Goal: Connect with others: Connect with others

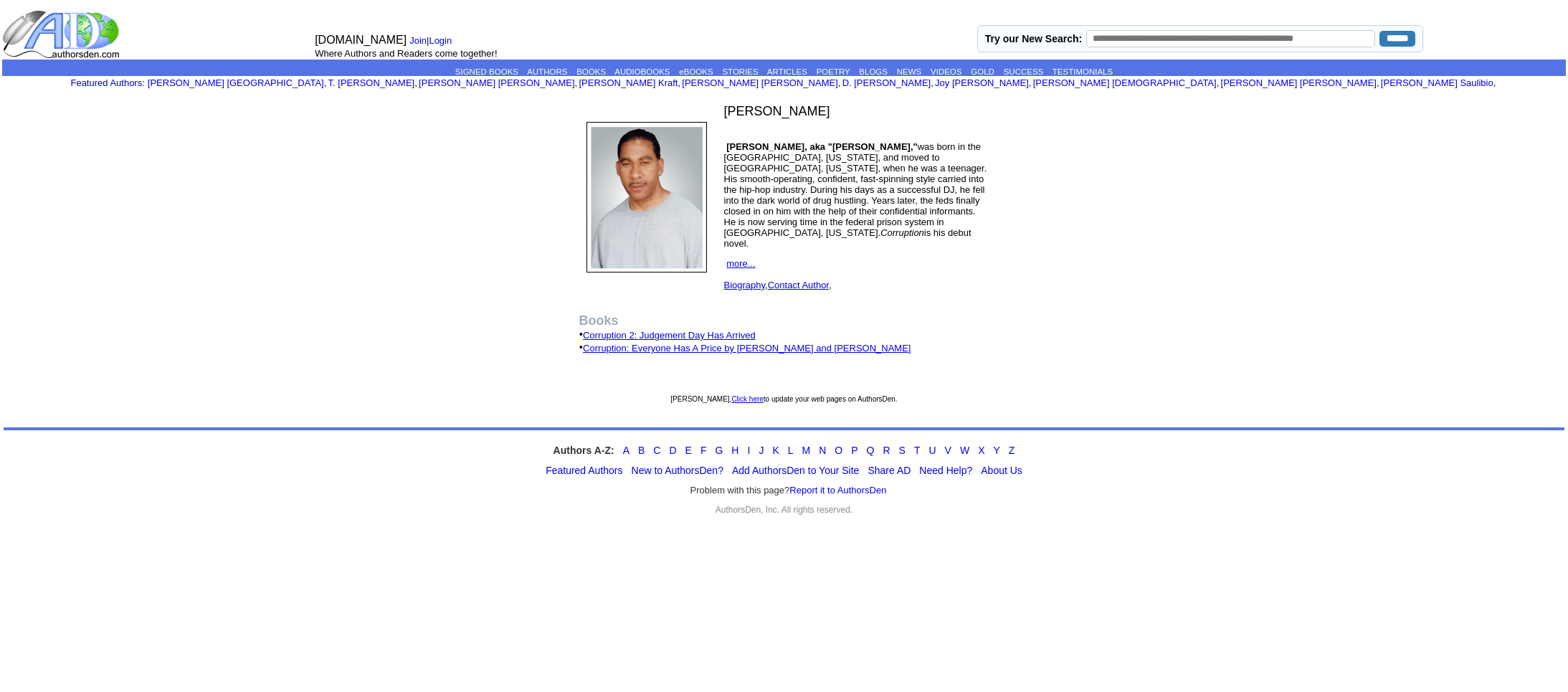
click at [681, 330] on link "Corruption 2: Judgement Day Has Arrived" at bounding box center [669, 336] width 173 height 11
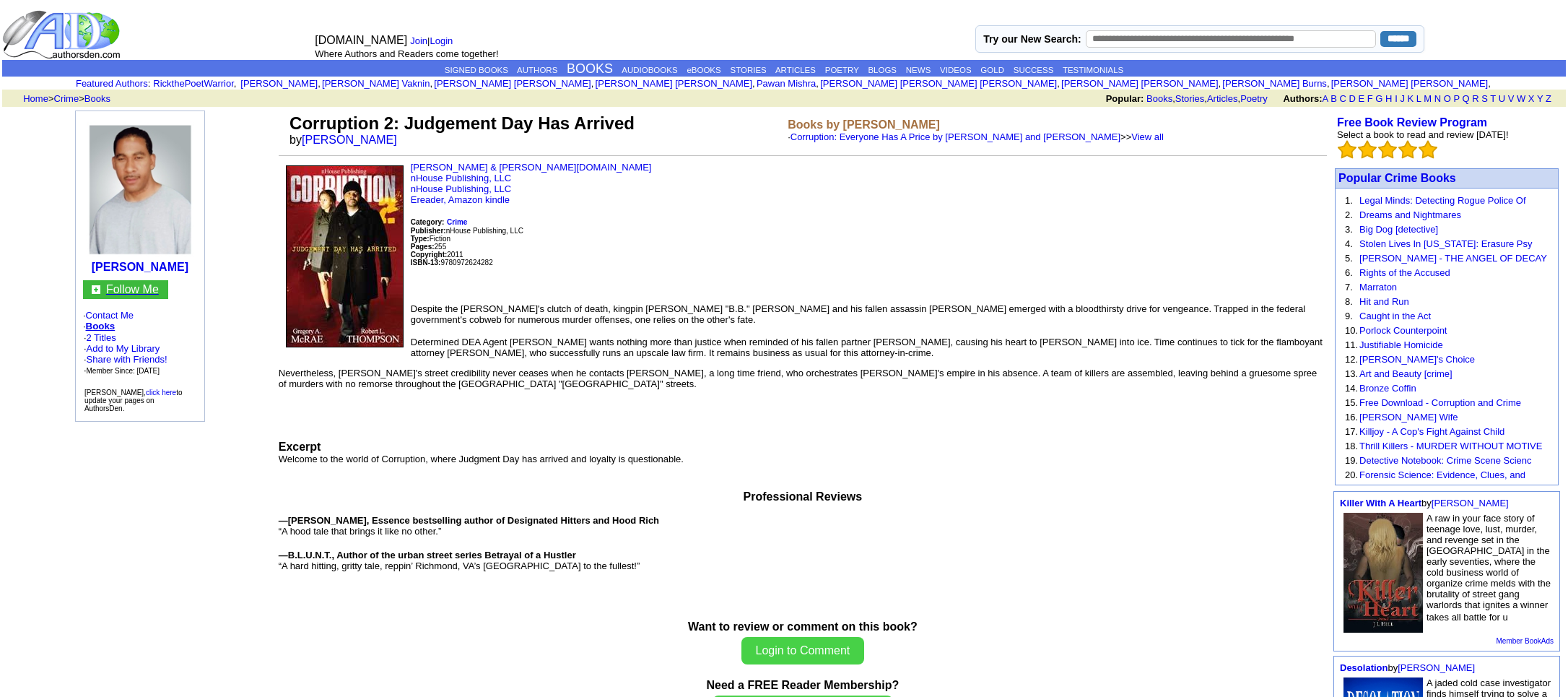
click at [159, 284] on font "Follow Me" at bounding box center [133, 289] width 53 height 12
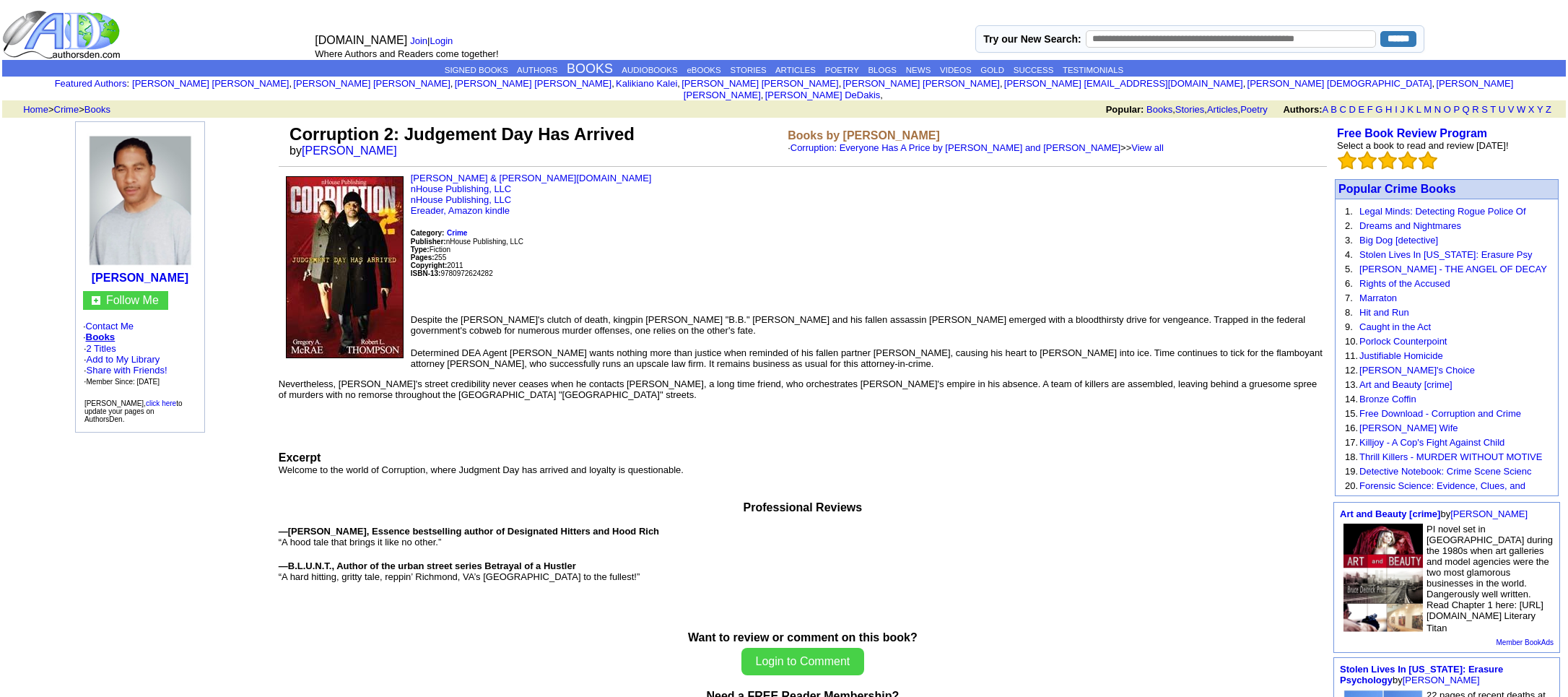
click at [139, 174] on img at bounding box center [139, 200] width 108 height 136
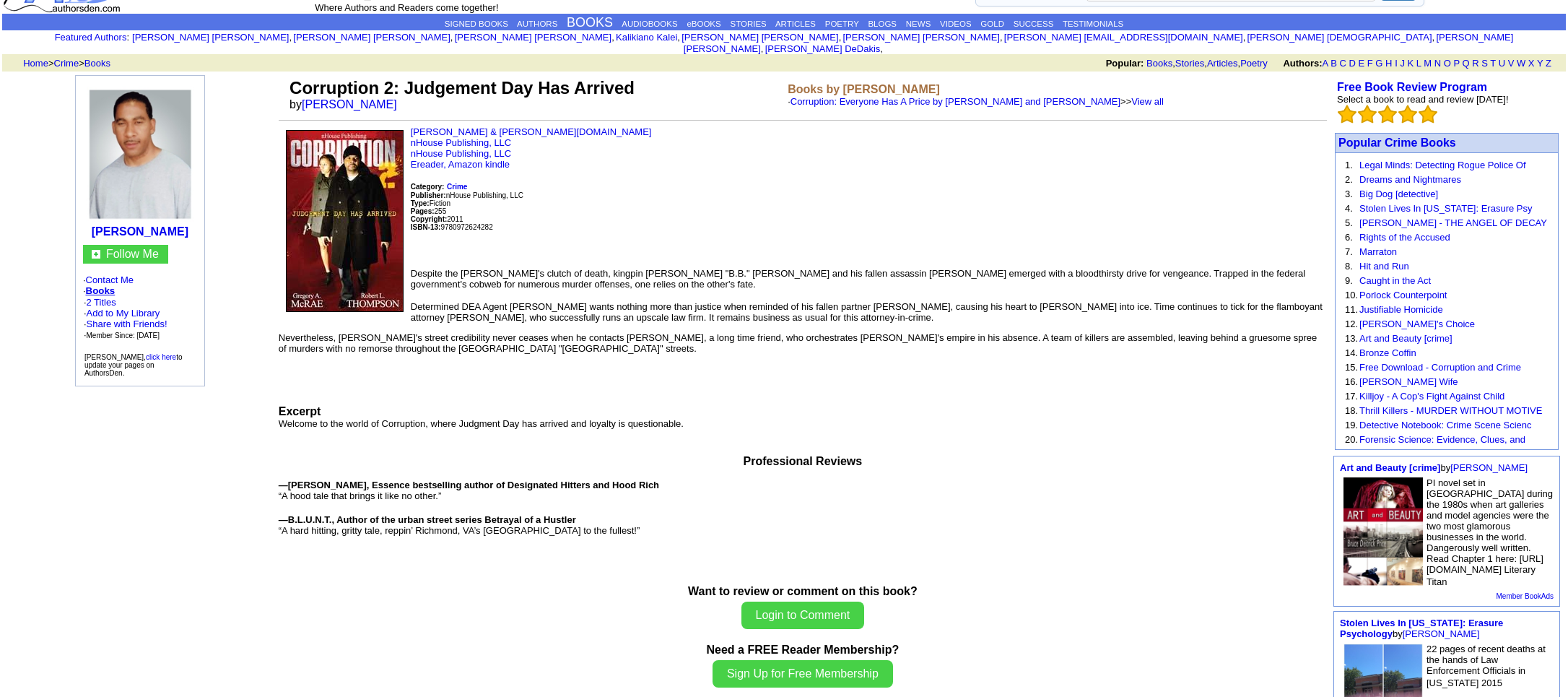
scroll to position [72, 0]
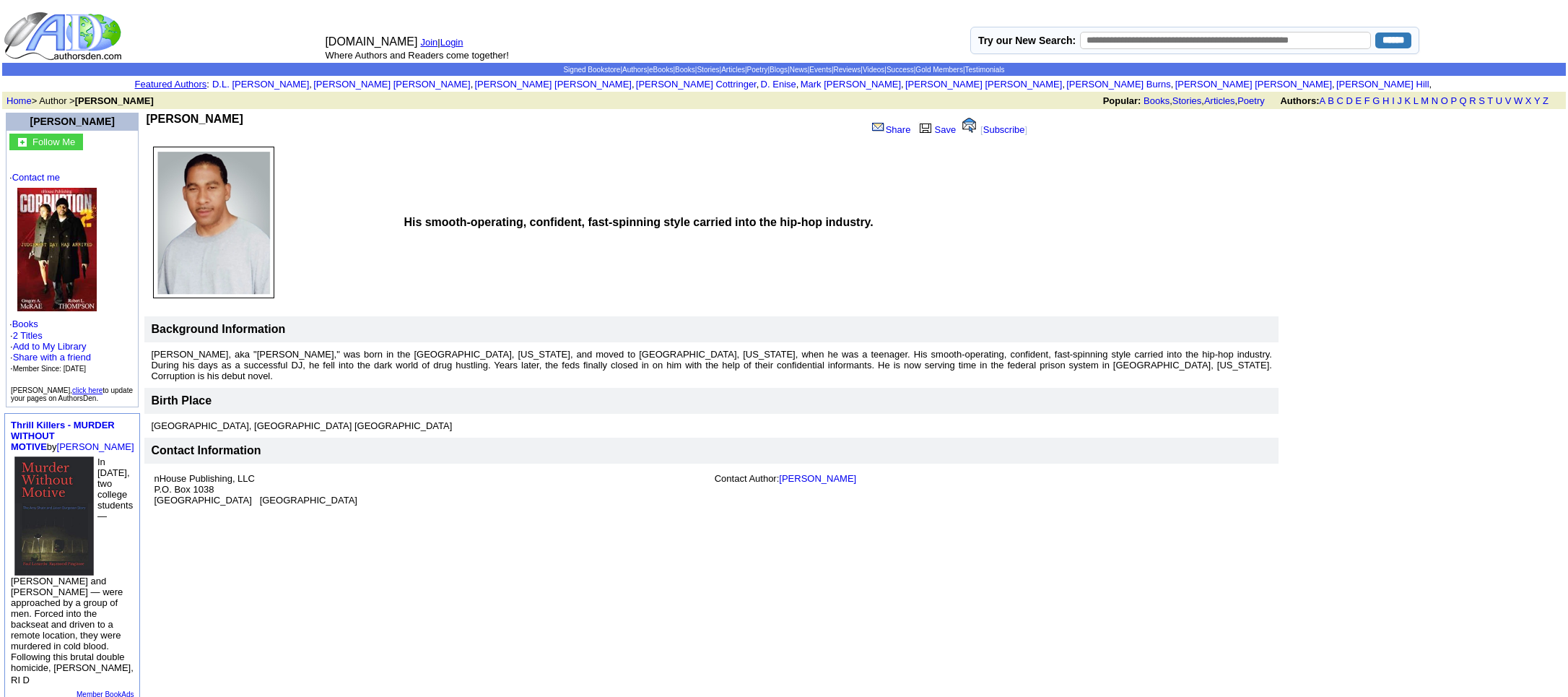
drag, startPoint x: 73, startPoint y: 2, endPoint x: 378, endPoint y: 189, distance: 357.8
click at [378, 189] on td at bounding box center [272, 222] width 255 height 162
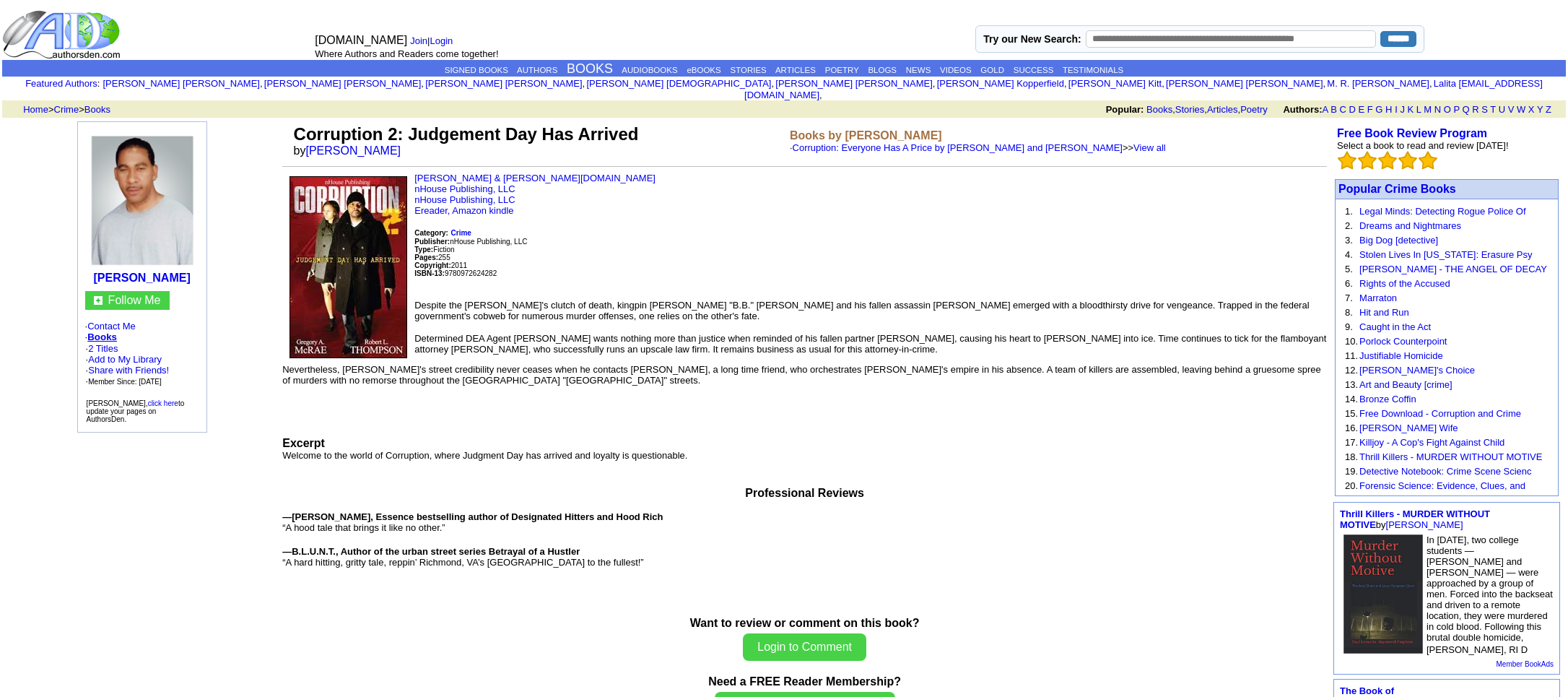
scroll to position [72, 0]
